Goal: Transaction & Acquisition: Purchase product/service

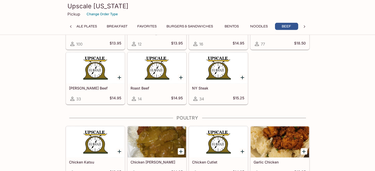
scroll to position [1508, 0]
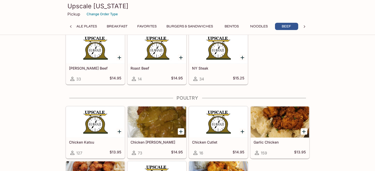
click at [222, 51] on div at bounding box center [218, 48] width 58 height 31
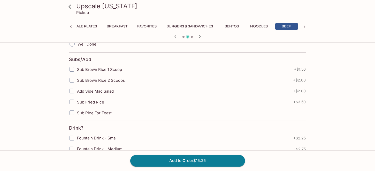
scroll to position [157, 0]
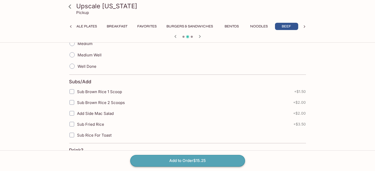
click at [178, 161] on button "Add to Order $15.25" at bounding box center [187, 160] width 115 height 11
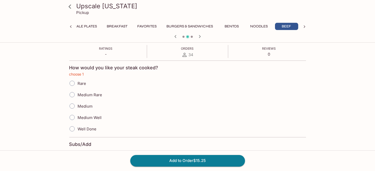
scroll to position [94, 0]
click at [72, 106] on input "Medium" at bounding box center [72, 106] width 11 height 11
radio input "true"
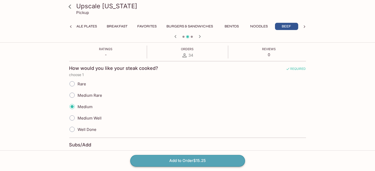
click at [196, 161] on button "Add to Order $15.25" at bounding box center [187, 160] width 115 height 11
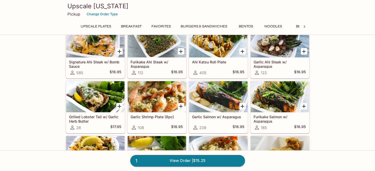
scroll to position [114, 0]
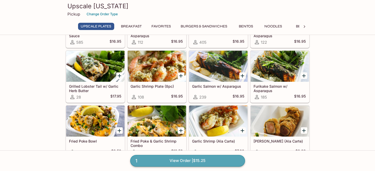
click at [190, 159] on link "1 View Order | $15.25" at bounding box center [187, 160] width 115 height 11
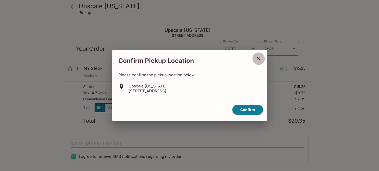
click at [259, 59] on icon "close" at bounding box center [259, 59] width 4 height 4
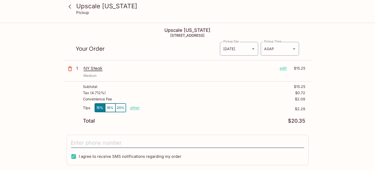
click at [283, 68] on p "edit" at bounding box center [283, 68] width 7 height 6
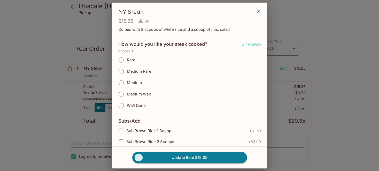
click at [260, 12] on icon "button" at bounding box center [259, 11] width 6 height 6
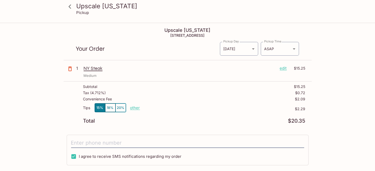
click at [70, 69] on icon "button" at bounding box center [70, 69] width 6 height 6
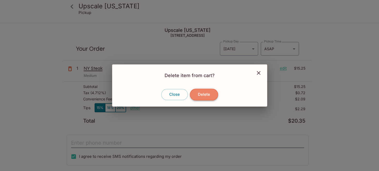
click at [210, 92] on button "Delete" at bounding box center [204, 94] width 28 height 11
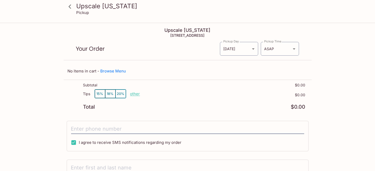
click at [81, 6] on h3 "Upscale [US_STATE]" at bounding box center [192, 6] width 231 height 8
click at [70, 7] on icon at bounding box center [70, 6] width 3 height 4
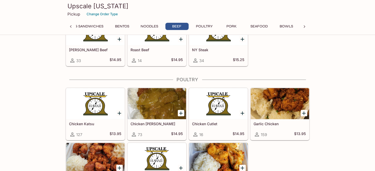
scroll to position [1469, 0]
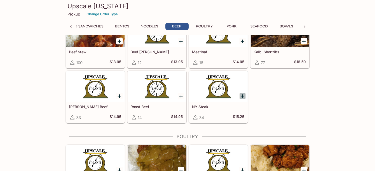
click at [243, 94] on icon "Add NY Steak" at bounding box center [243, 96] width 4 height 4
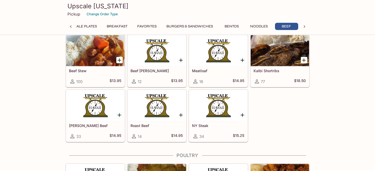
scroll to position [1451, 0]
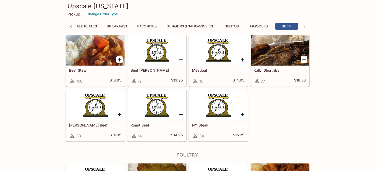
click at [235, 13] on div "Pickup Change Order Type" at bounding box center [188, 14] width 240 height 8
click at [220, 121] on div "NY Steak 34 $15.25" at bounding box center [218, 131] width 58 height 21
